Goal: Find specific page/section: Find specific page/section

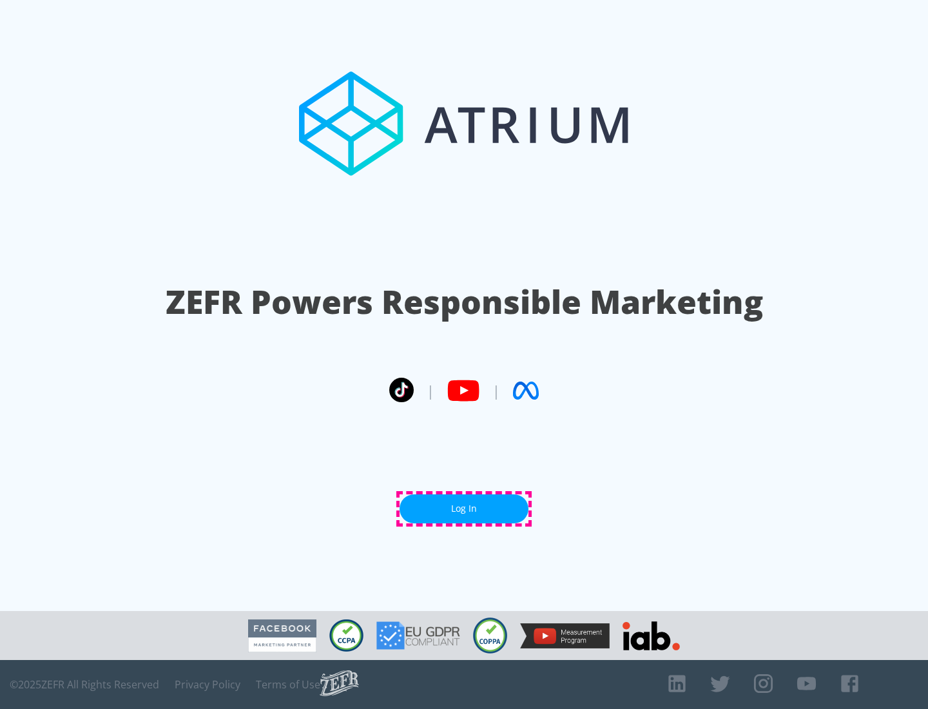
click at [464, 508] on link "Log In" at bounding box center [463, 508] width 129 height 29
